Goal: Find specific page/section: Find specific page/section

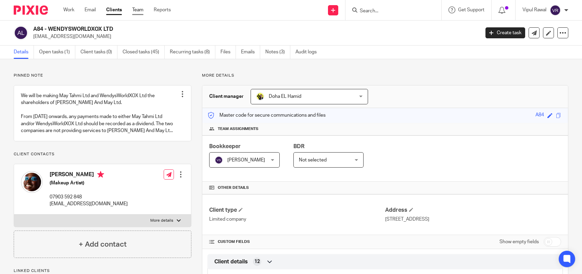
click at [141, 11] on link "Team" at bounding box center [137, 10] width 11 height 7
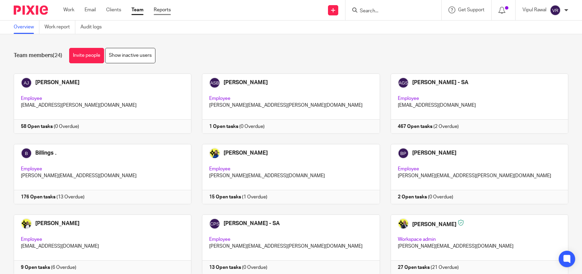
click at [162, 10] on link "Reports" at bounding box center [162, 10] width 17 height 7
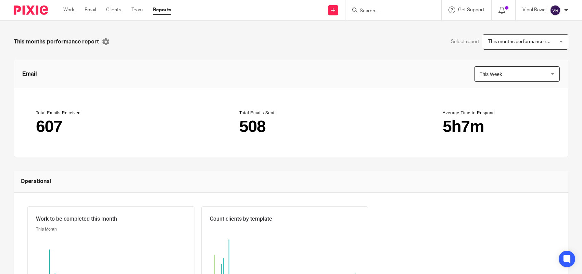
click at [165, 8] on link "Reports" at bounding box center [162, 10] width 18 height 7
click at [374, 8] on input "Search" at bounding box center [390, 11] width 62 height 6
click at [110, 9] on link "Clients" at bounding box center [113, 10] width 15 height 7
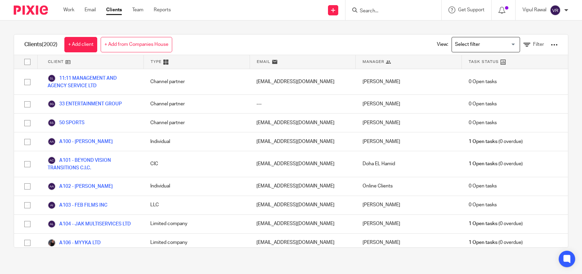
click at [496, 45] on input "Search for option" at bounding box center [484, 45] width 63 height 12
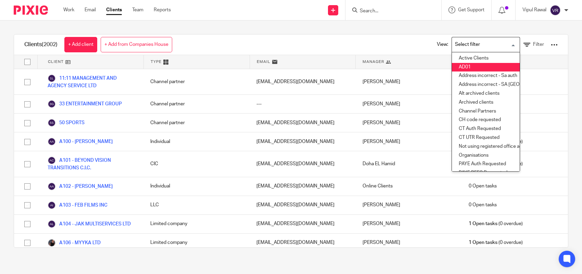
click at [564, 52] on div "Clients (2002) + Add client + Add from Companies House View: Loading... Active …" at bounding box center [291, 141] width 582 height 241
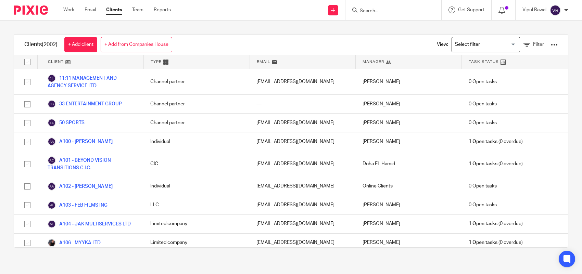
click at [491, 40] on input "Search for option" at bounding box center [484, 45] width 63 height 12
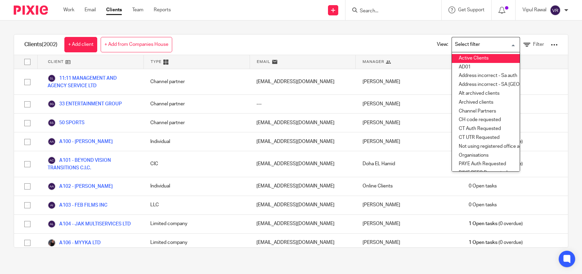
click at [433, 31] on div "Clients (2002) + Add client + Add from Companies House View: Loading... Active …" at bounding box center [291, 141] width 582 height 241
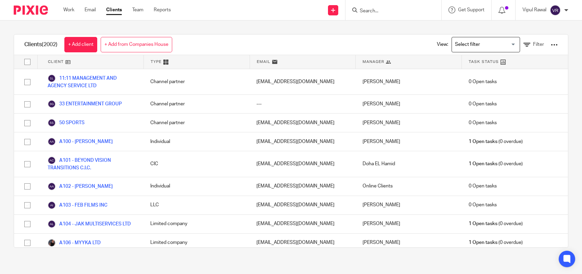
click at [551, 44] on div at bounding box center [554, 44] width 7 height 7
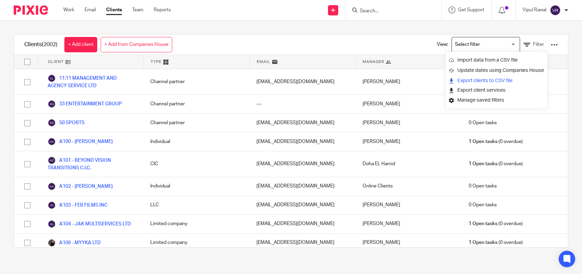
click at [502, 80] on link "Export clients to CSV file" at bounding box center [496, 81] width 95 height 10
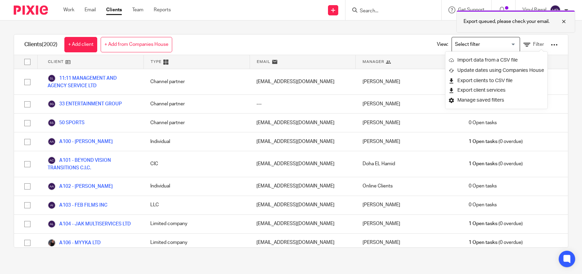
click at [565, 23] on div at bounding box center [559, 21] width 18 height 8
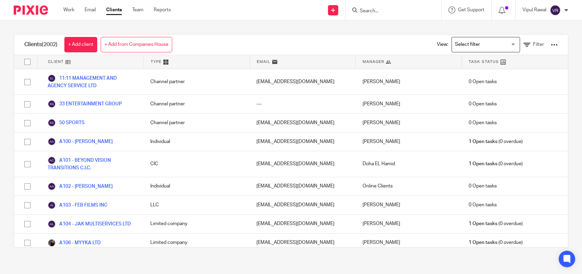
click at [551, 47] on div at bounding box center [554, 44] width 7 height 7
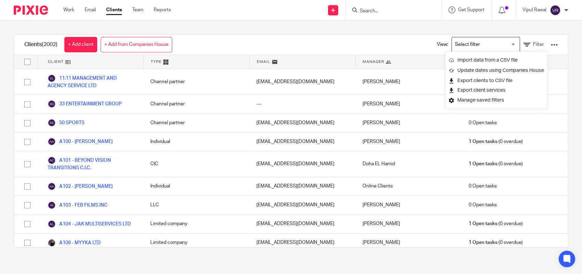
click at [401, 35] on div "Clients (2002) + Add client + Add from Companies House View: Loading... Filter" at bounding box center [291, 45] width 554 height 21
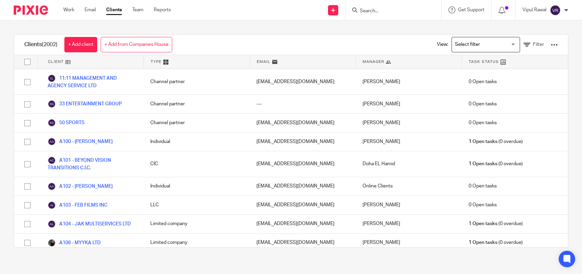
click at [409, 13] on input "Search" at bounding box center [390, 11] width 62 height 6
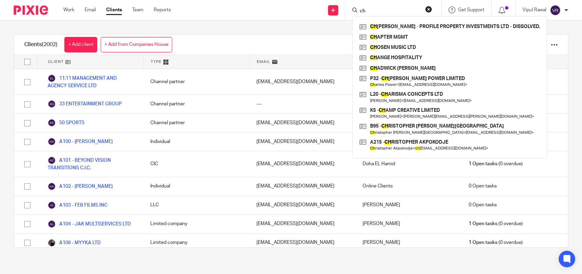
type input "c"
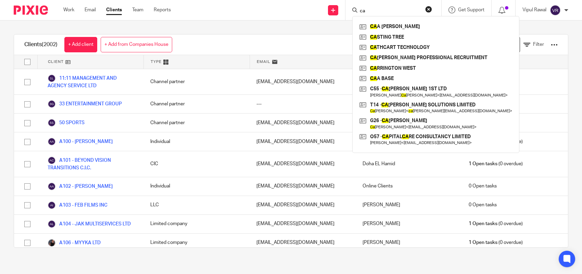
type input "c"
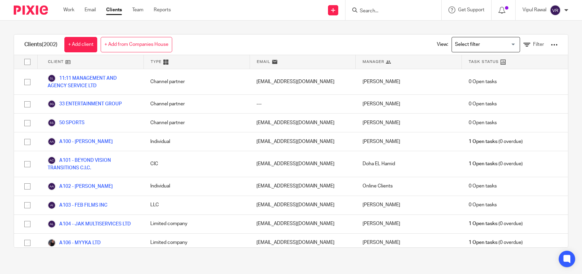
click at [568, 55] on div "Clients (2002) + Add client + Add from Companies House View: Loading... Filter …" at bounding box center [291, 141] width 582 height 241
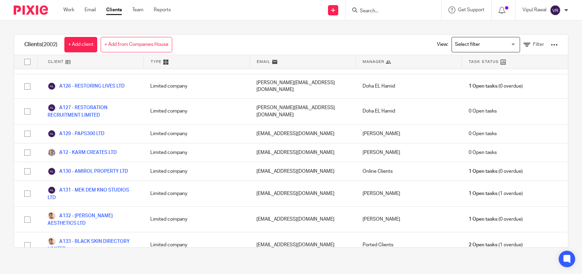
scroll to position [711, 0]
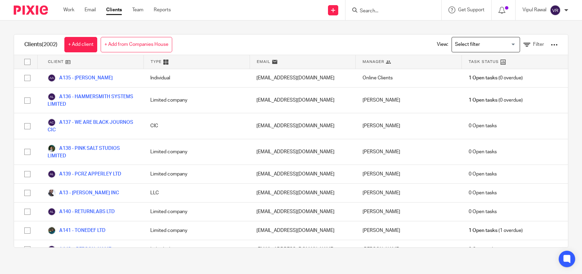
click at [537, 26] on div "Clients (2002) + Add client + Add from Companies House View: Loading... Filter …" at bounding box center [291, 141] width 582 height 241
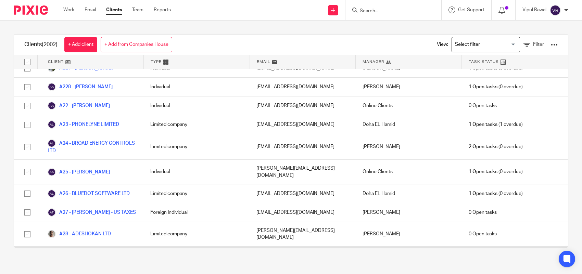
scroll to position [2820, 0]
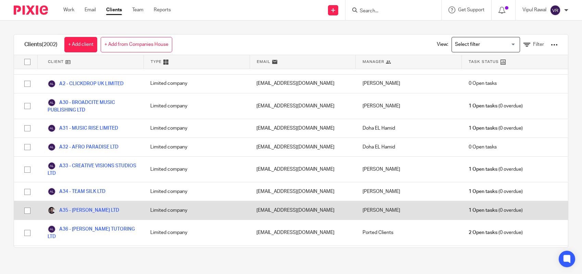
click at [214, 201] on div "Limited company" at bounding box center [197, 210] width 106 height 18
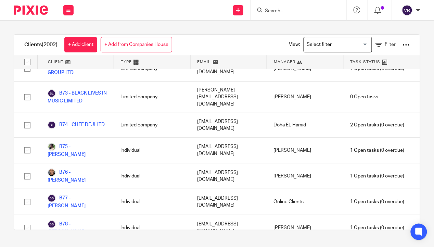
scroll to position [8620, 0]
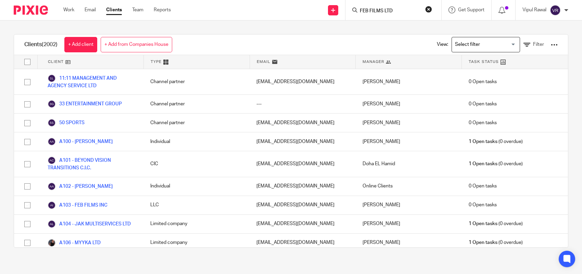
type input "FEB FILMS LTD"
click button "submit" at bounding box center [0, 0] width 0 height 0
click at [386, 27] on link at bounding box center [416, 30] width 116 height 16
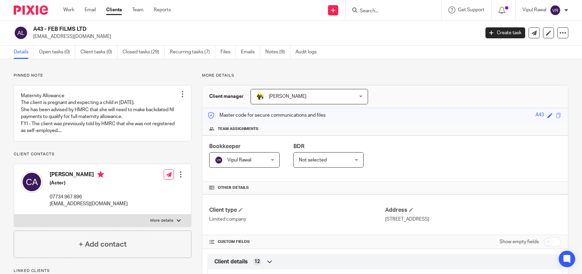
click at [374, 10] on input "Search" at bounding box center [390, 11] width 62 height 6
paste input "BENKHARMAZ BOOKS LTD"
type input "BENKHARMAZ BOOKS LTD"
click button "submit" at bounding box center [0, 0] width 0 height 0
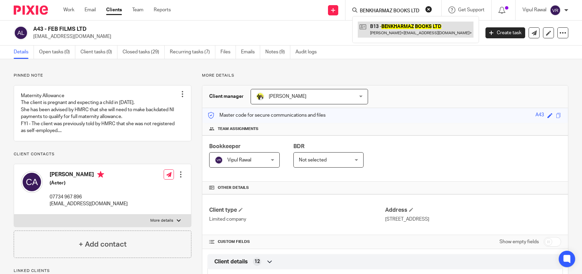
click at [412, 24] on link at bounding box center [416, 30] width 116 height 16
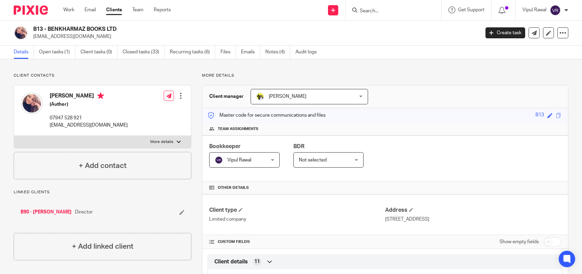
click at [38, 103] on img at bounding box center [32, 103] width 22 height 22
click at [63, 97] on h4 "[PERSON_NAME]" at bounding box center [89, 96] width 78 height 9
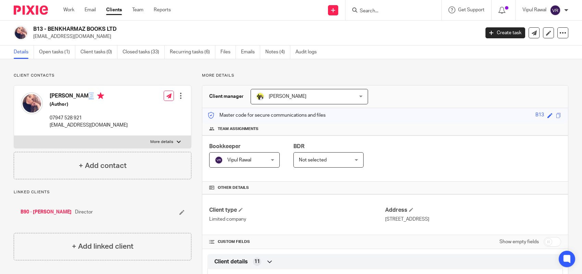
click at [63, 97] on h4 "[PERSON_NAME]" at bounding box center [89, 96] width 78 height 9
click at [396, 10] on input "Search" at bounding box center [390, 11] width 62 height 6
paste input "MB MEDIA GROUP LTD"
type input "MB MEDIA GROUP LTD"
click button "submit" at bounding box center [0, 0] width 0 height 0
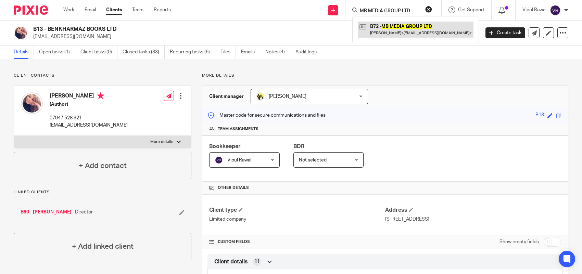
click at [391, 27] on link at bounding box center [416, 30] width 116 height 16
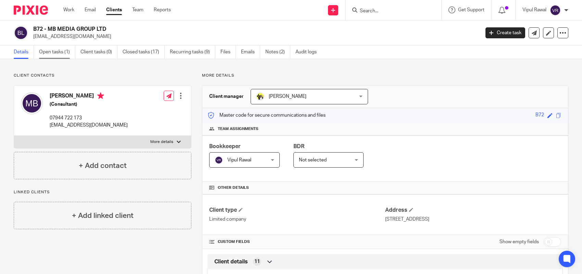
click at [59, 50] on link "Open tasks (1)" at bounding box center [57, 52] width 36 height 13
